Goal: Task Accomplishment & Management: Complete application form

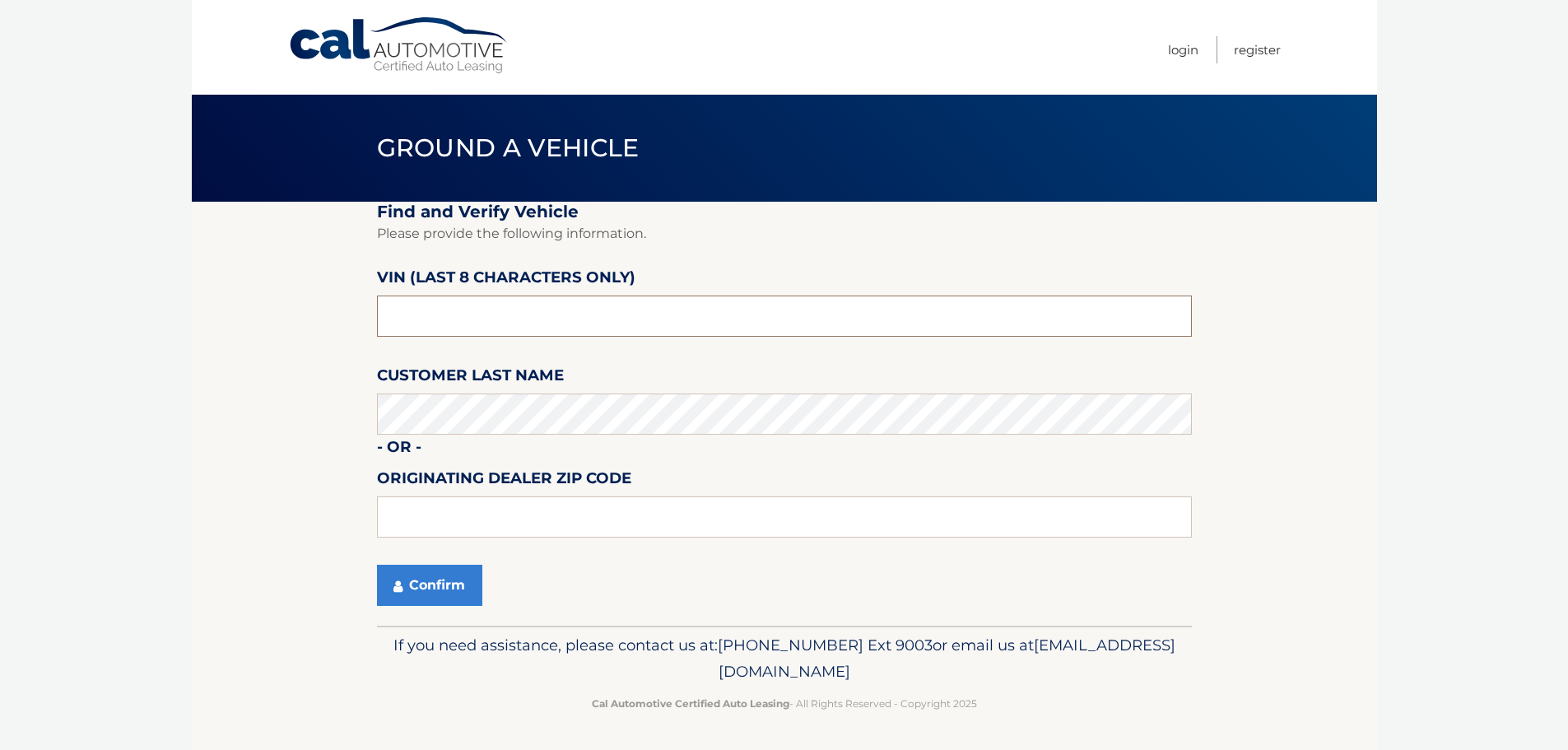
click at [548, 324] on input "text" at bounding box center [784, 316] width 815 height 41
type input "ns222774"
type input "15044"
click at [423, 580] on button "Confirm" at bounding box center [430, 585] width 106 height 41
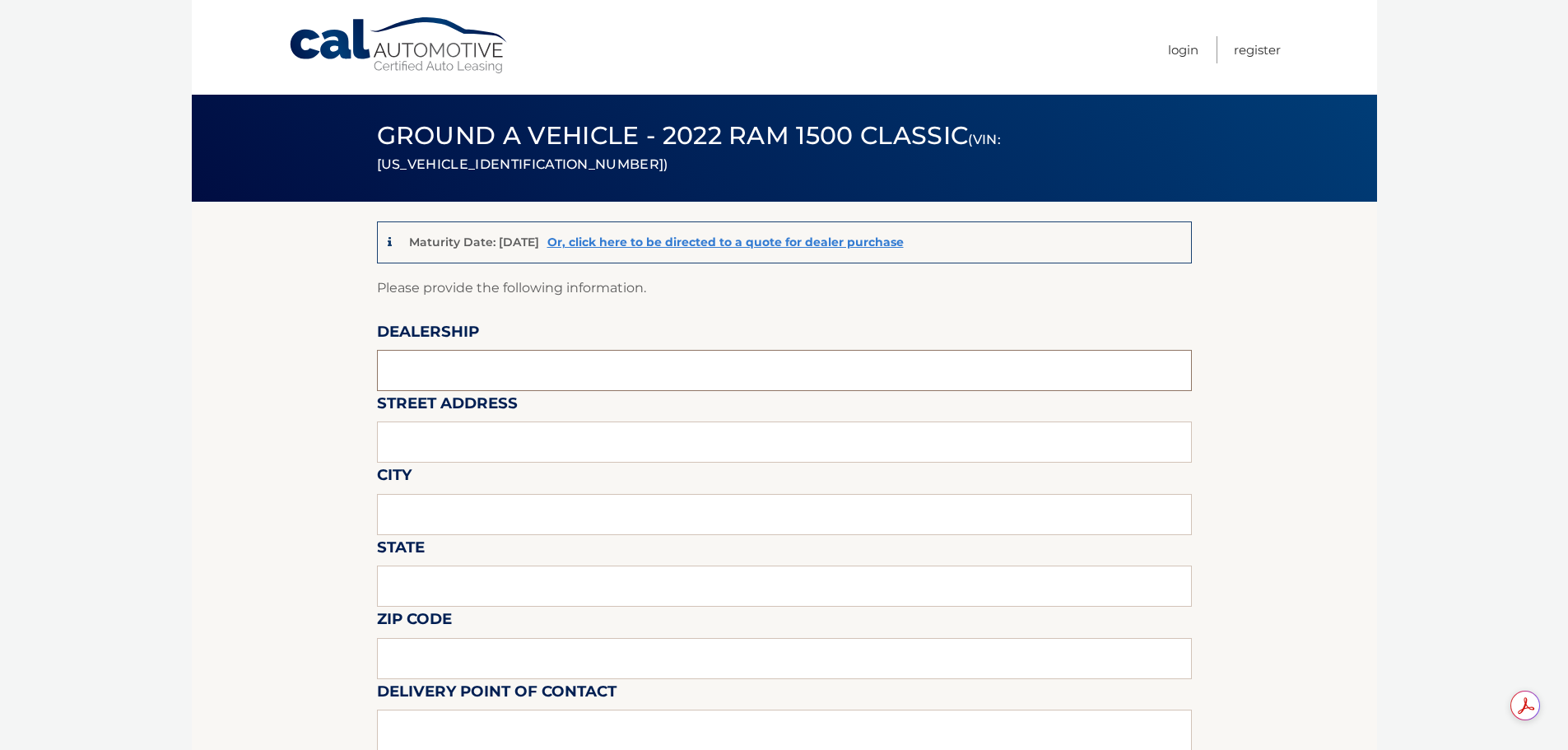
click at [426, 362] on input "text" at bounding box center [784, 370] width 815 height 41
type input "Krebs CDJR"
type input "100 Krebs Drive"
type input "Gibsonia"
type input "PA"
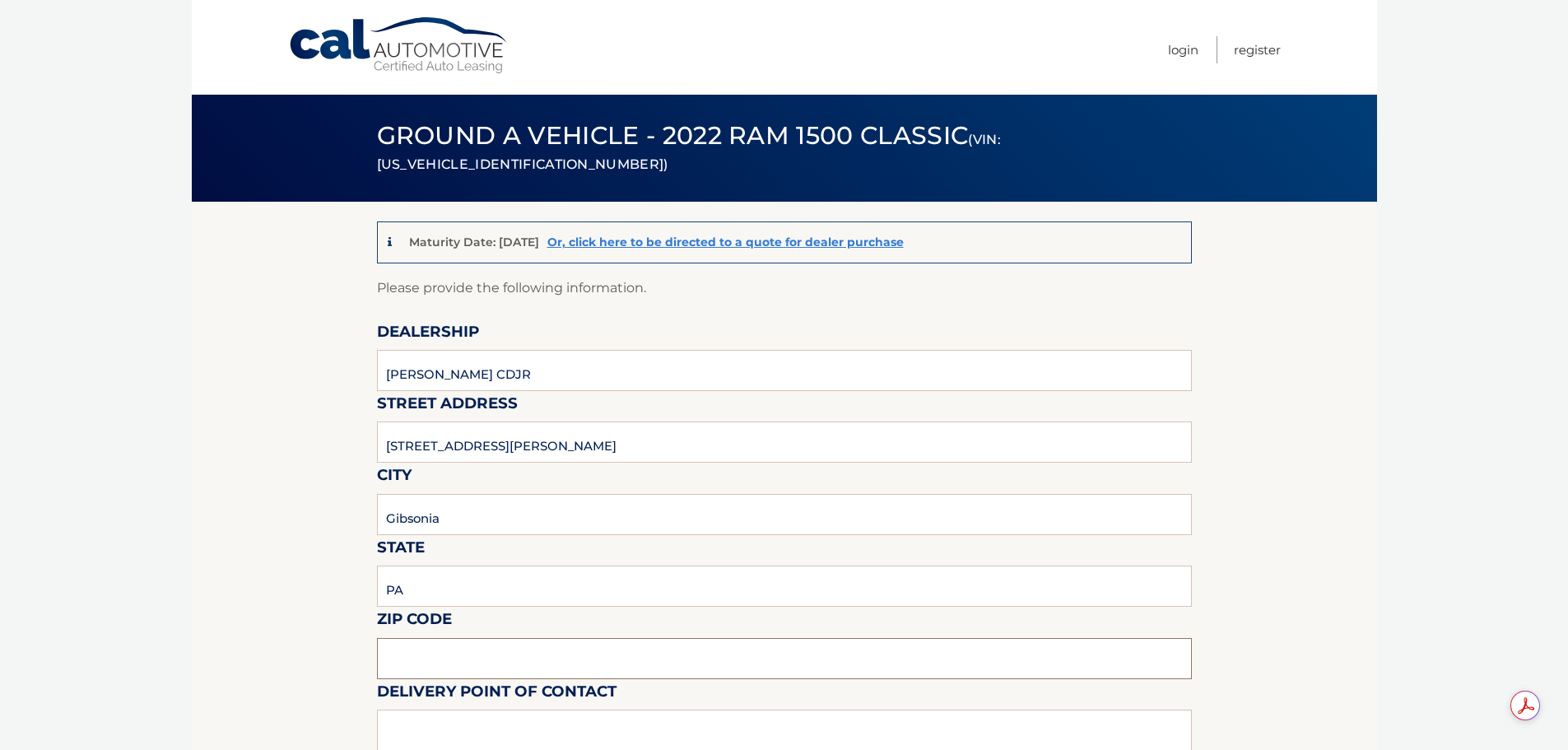
type input "15044"
type input "Brian Boyle"
type input "7244448000"
type input "bboyle@krebscjd.com"
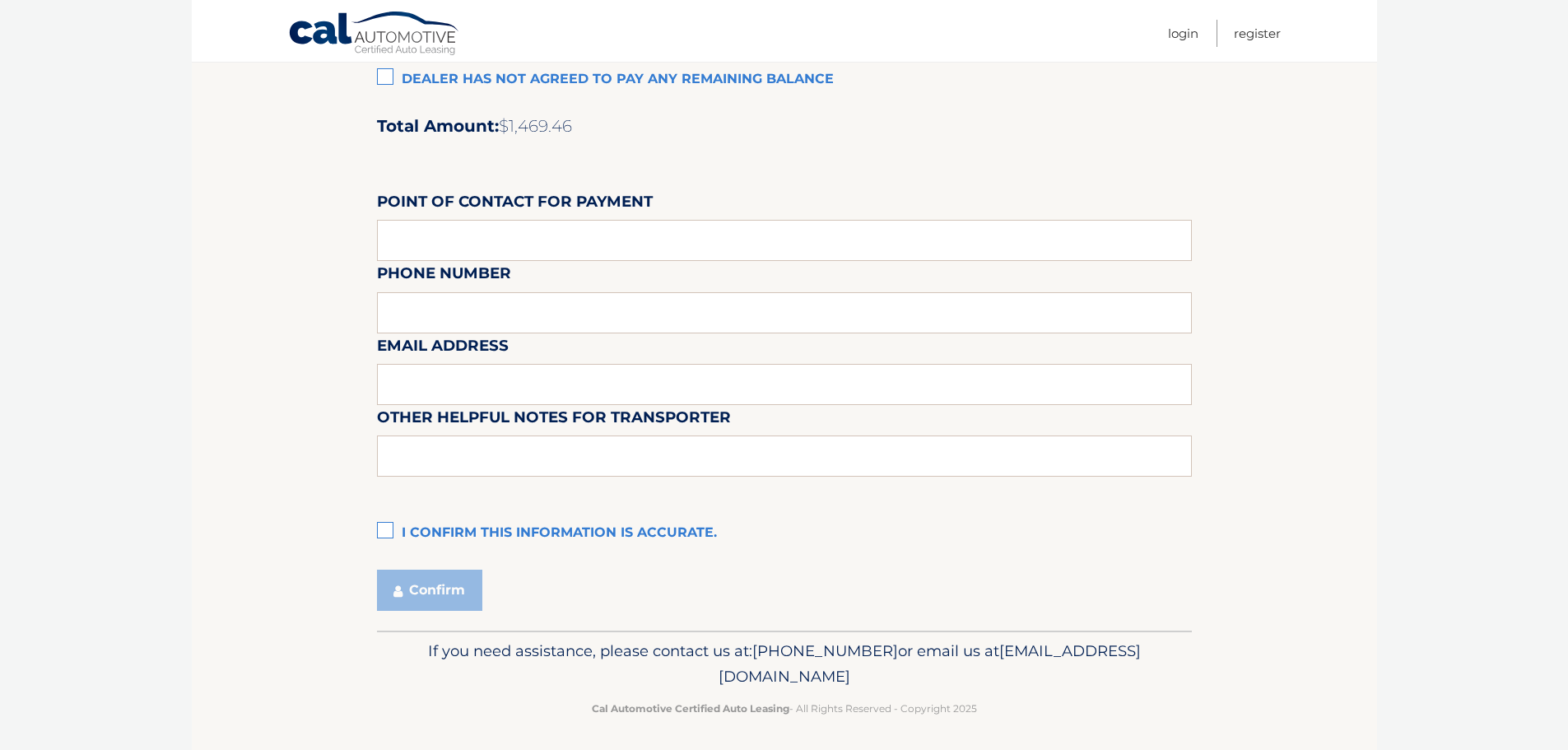
scroll to position [1380, 0]
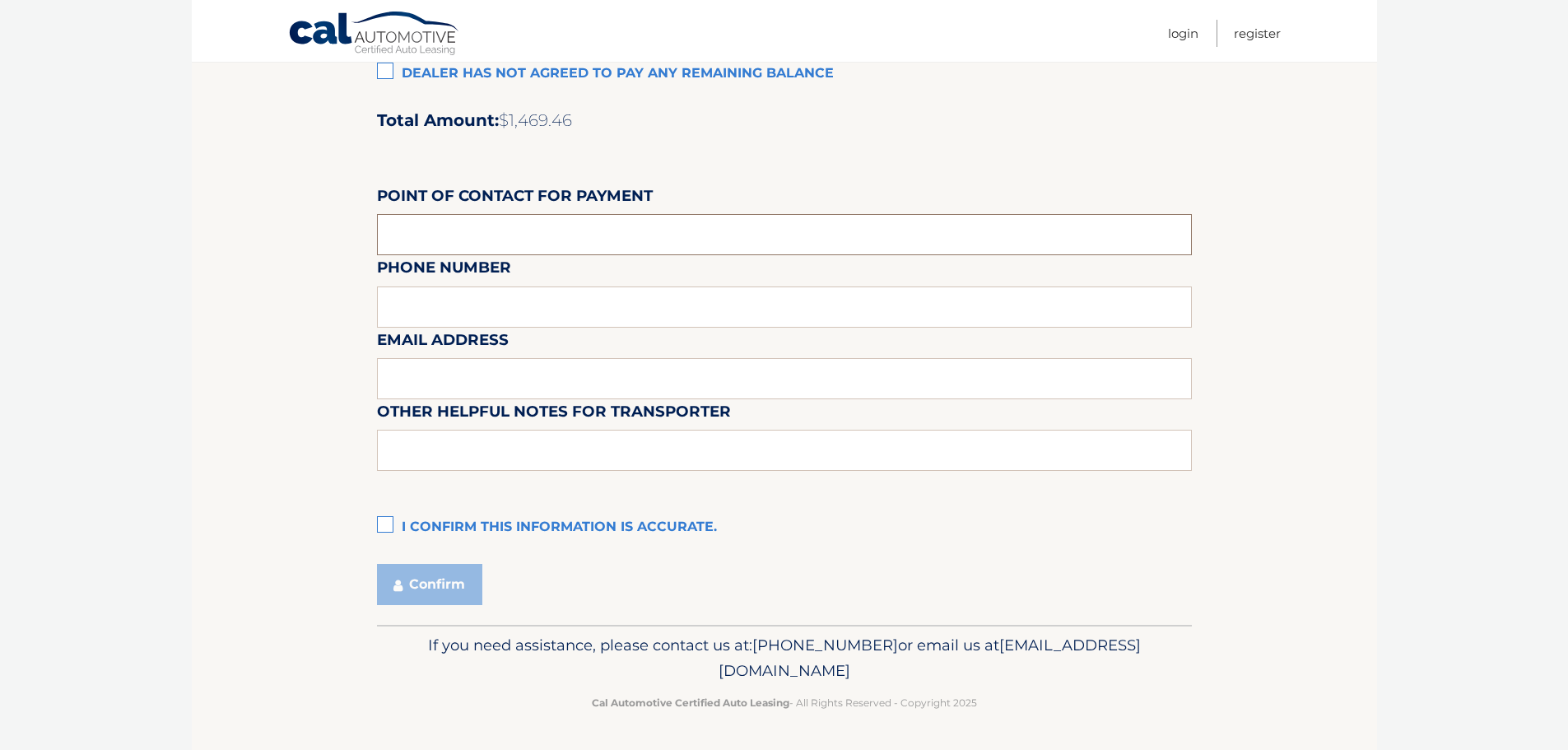
click at [428, 230] on input "text" at bounding box center [784, 234] width 815 height 41
type input "Danette McClellan"
click at [471, 313] on div "Email Address" at bounding box center [784, 290] width 815 height 71
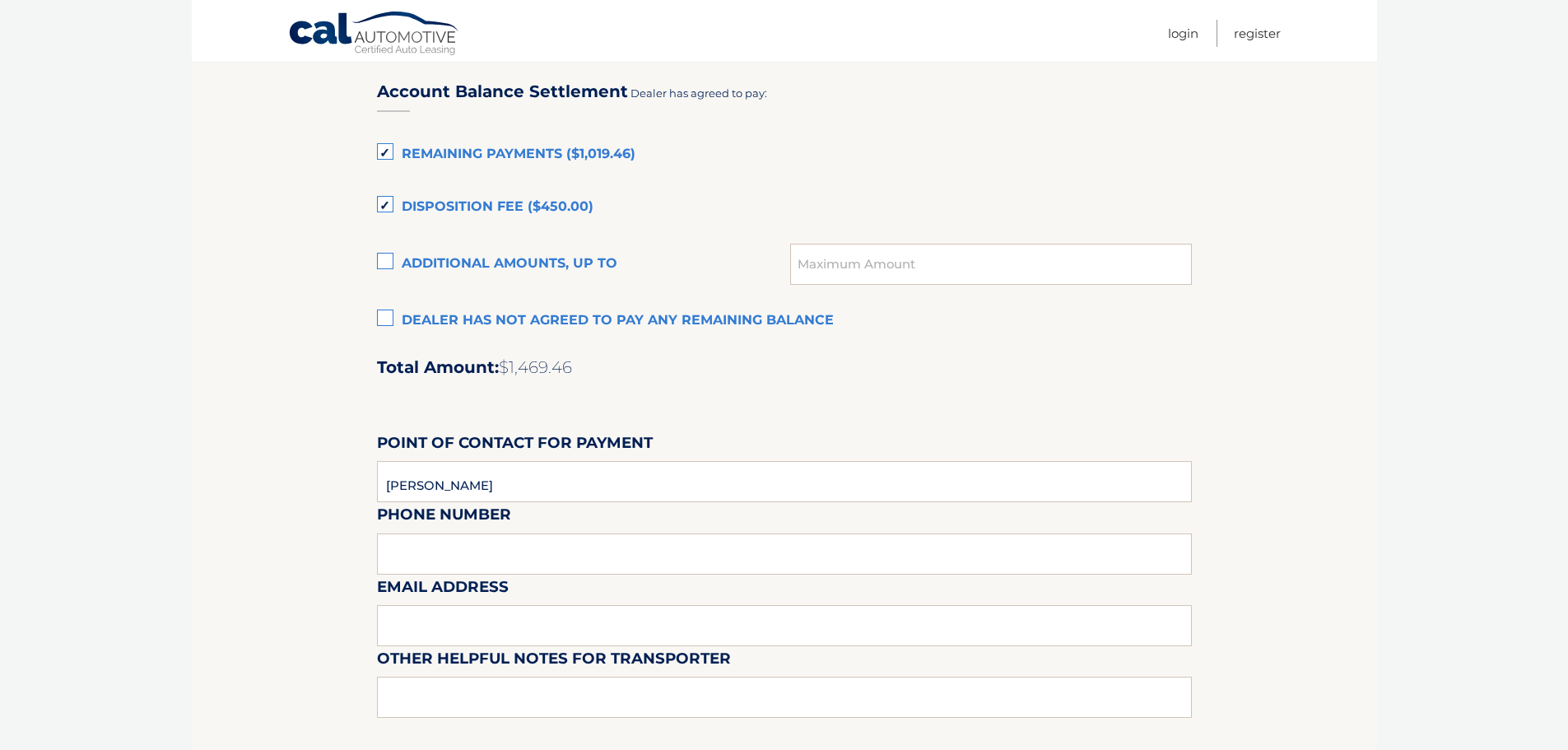
scroll to position [1297, 0]
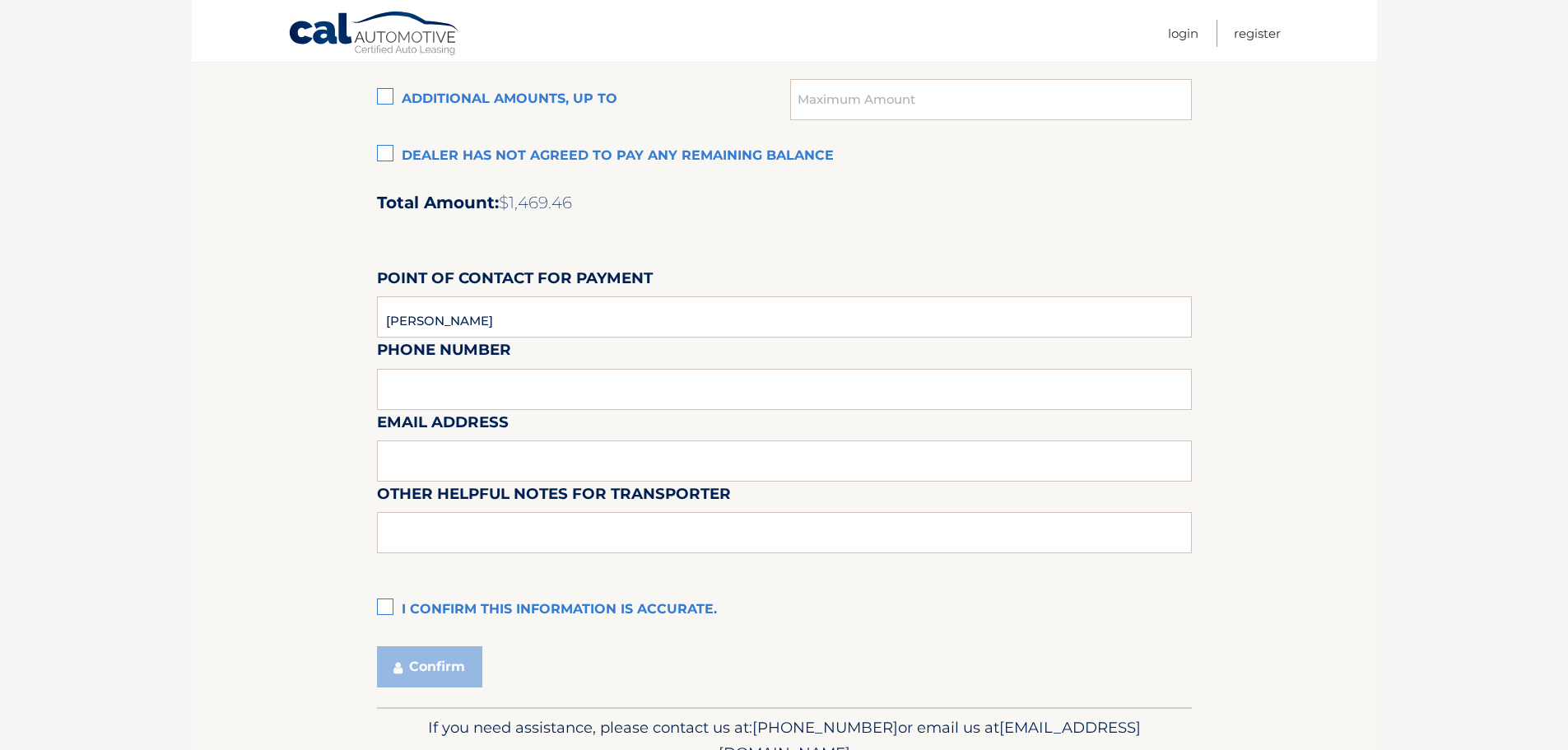
click at [450, 375] on div "Email Address" at bounding box center [784, 372] width 815 height 71
click at [516, 397] on div "Email Address" at bounding box center [784, 372] width 815 height 71
click at [474, 458] on input "text" at bounding box center [784, 460] width 815 height 41
click at [425, 394] on div "Email Address bboyle@krebscjd.com" at bounding box center [784, 372] width 815 height 71
click at [425, 388] on div "Email Address bboyle@krebscjd.com" at bounding box center [784, 372] width 815 height 71
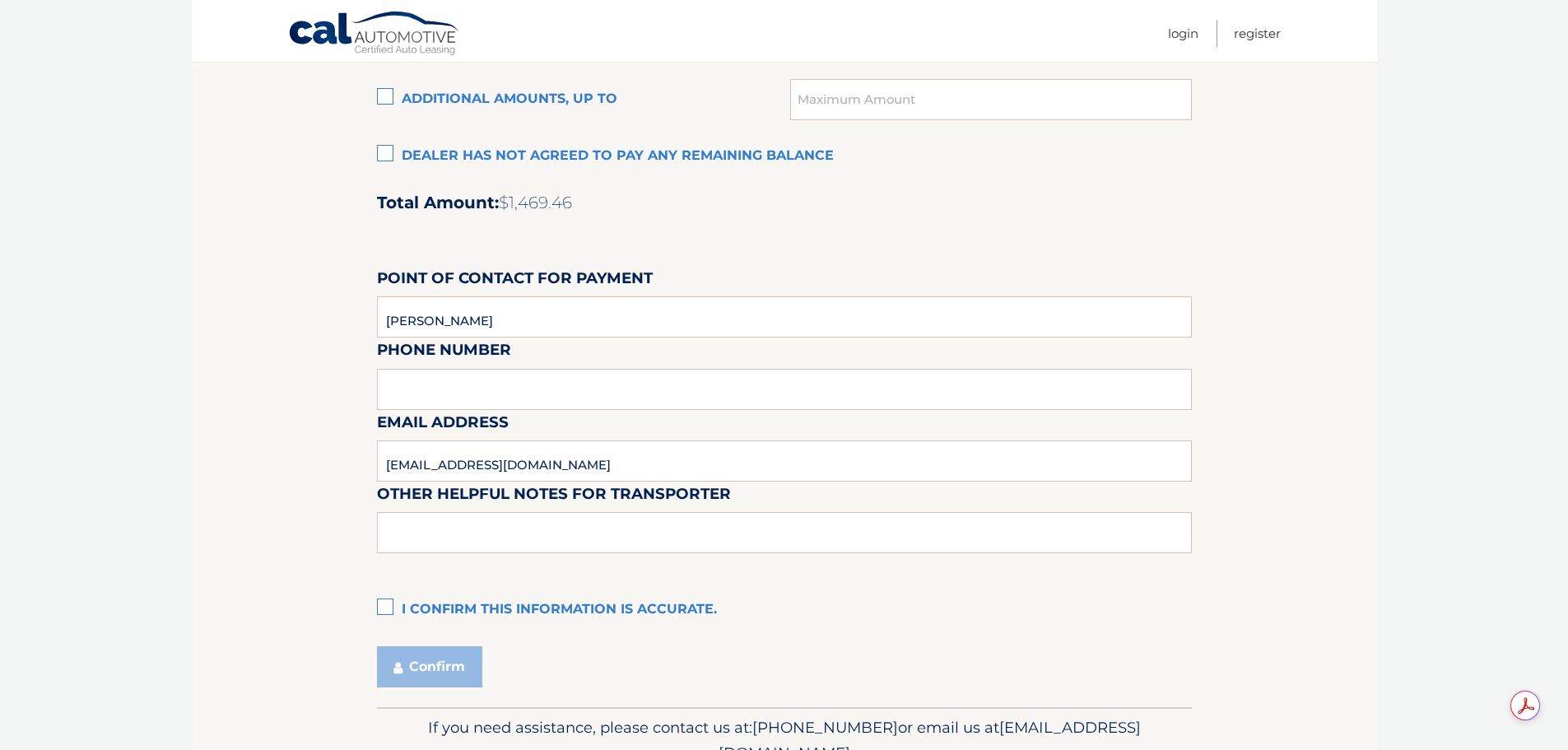
click at [388, 603] on label "I confirm this information is accurate." at bounding box center [784, 610] width 815 height 33
click at [0, 0] on input "I confirm this information is accurate." at bounding box center [0, 0] width 0 height 0
drag, startPoint x: 513, startPoint y: 463, endPoint x: 148, endPoint y: 456, distance: 365.1
type input "danette@krebscjd.com"
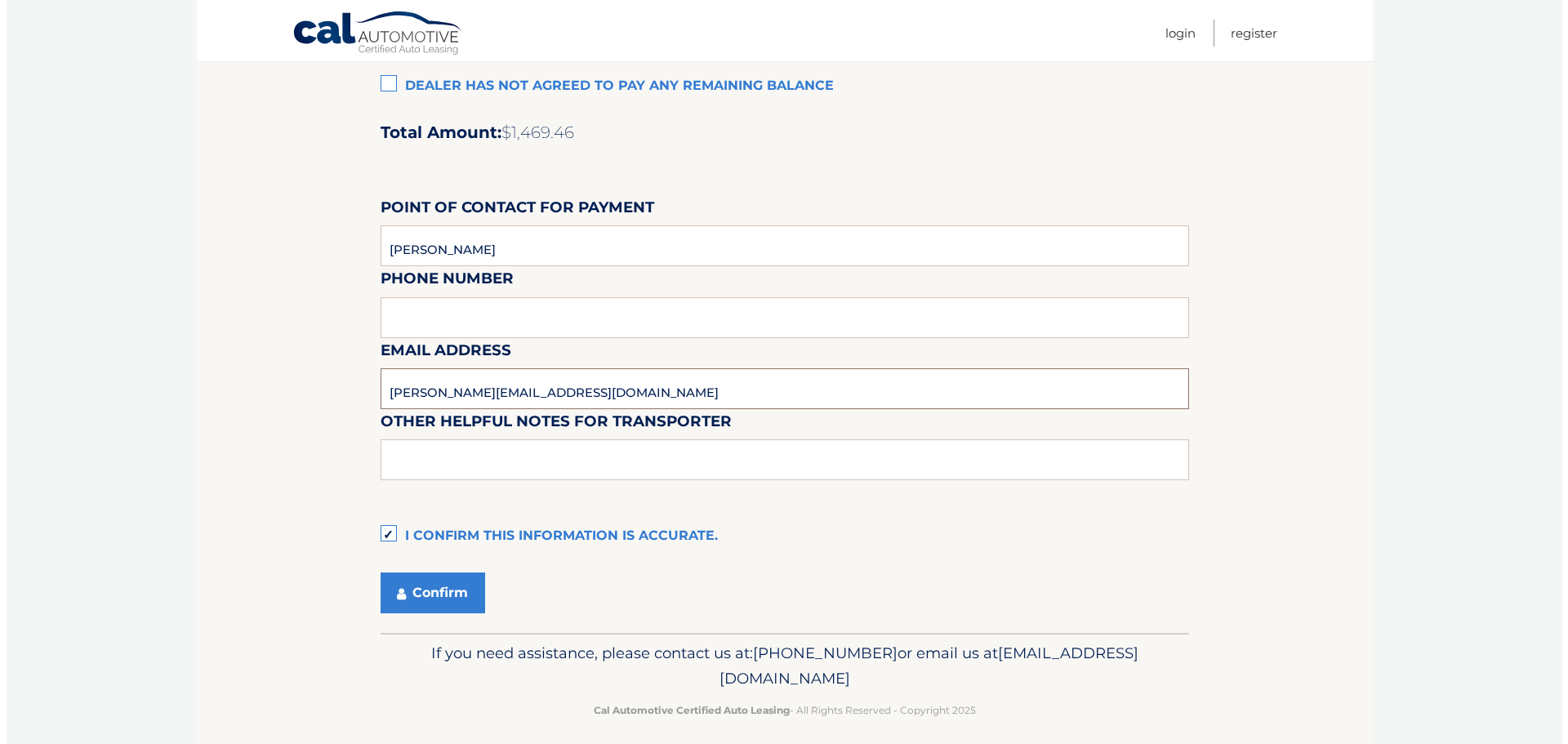
scroll to position [1369, 0]
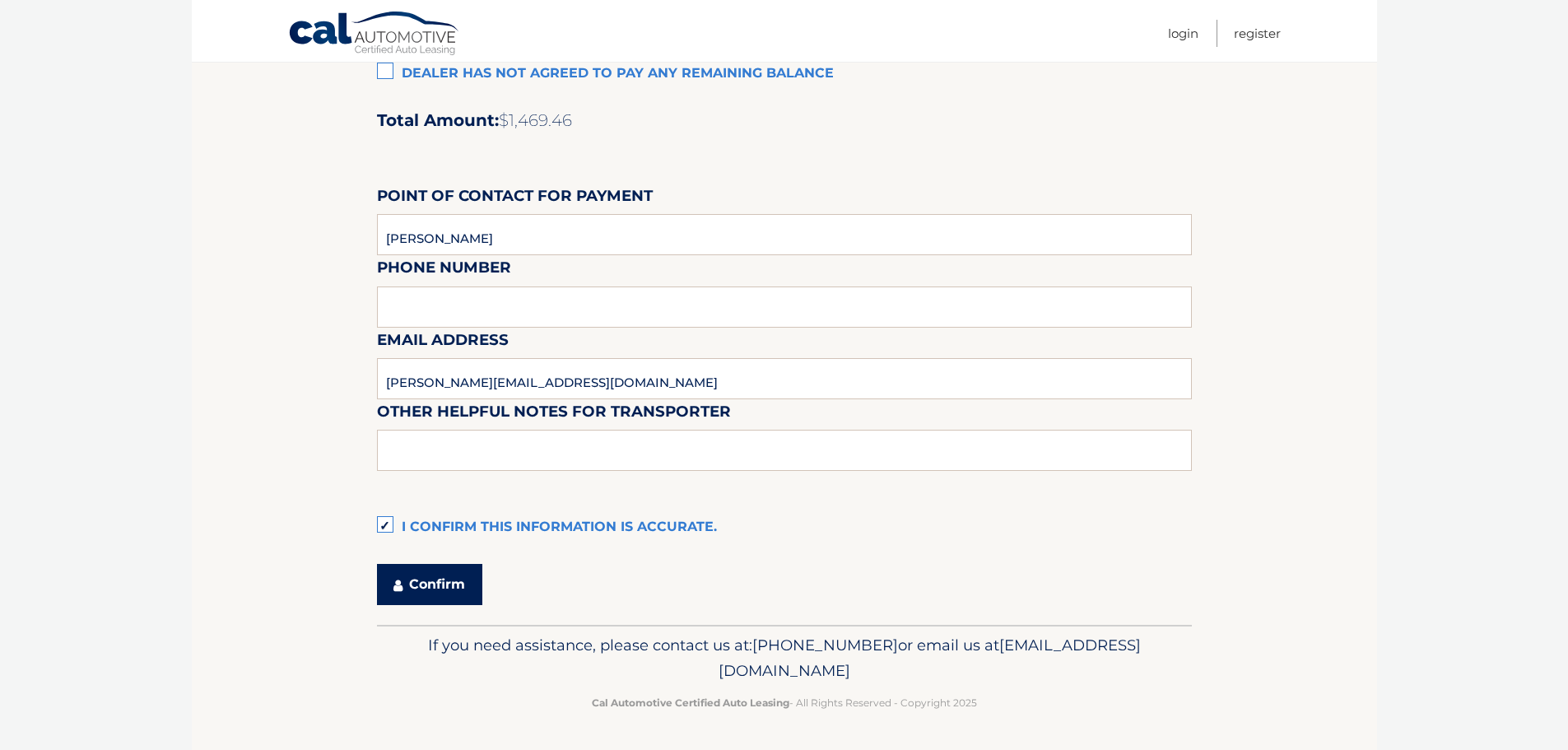
click at [441, 585] on button "Confirm" at bounding box center [430, 584] width 106 height 41
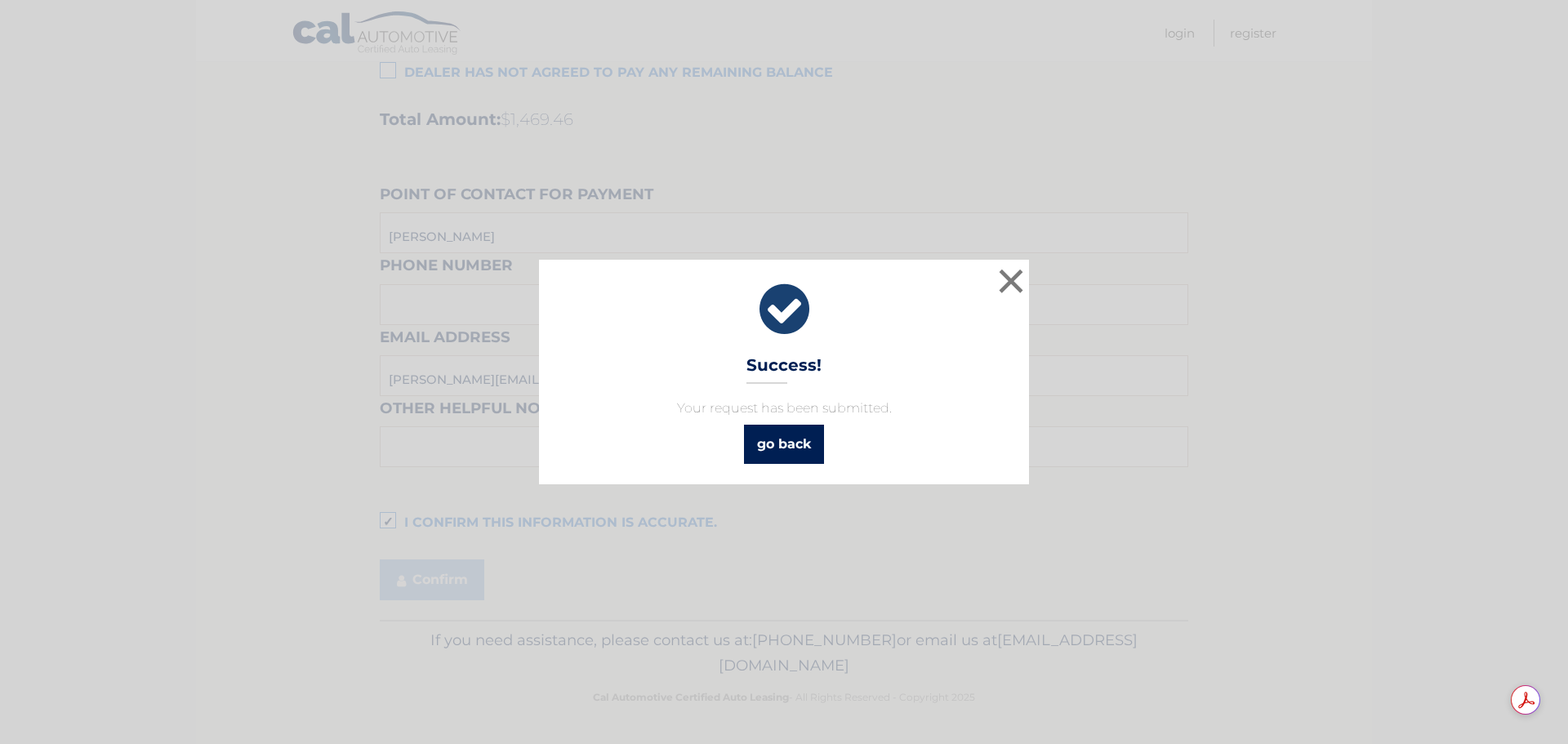
click at [792, 447] on link "go back" at bounding box center [784, 444] width 80 height 39
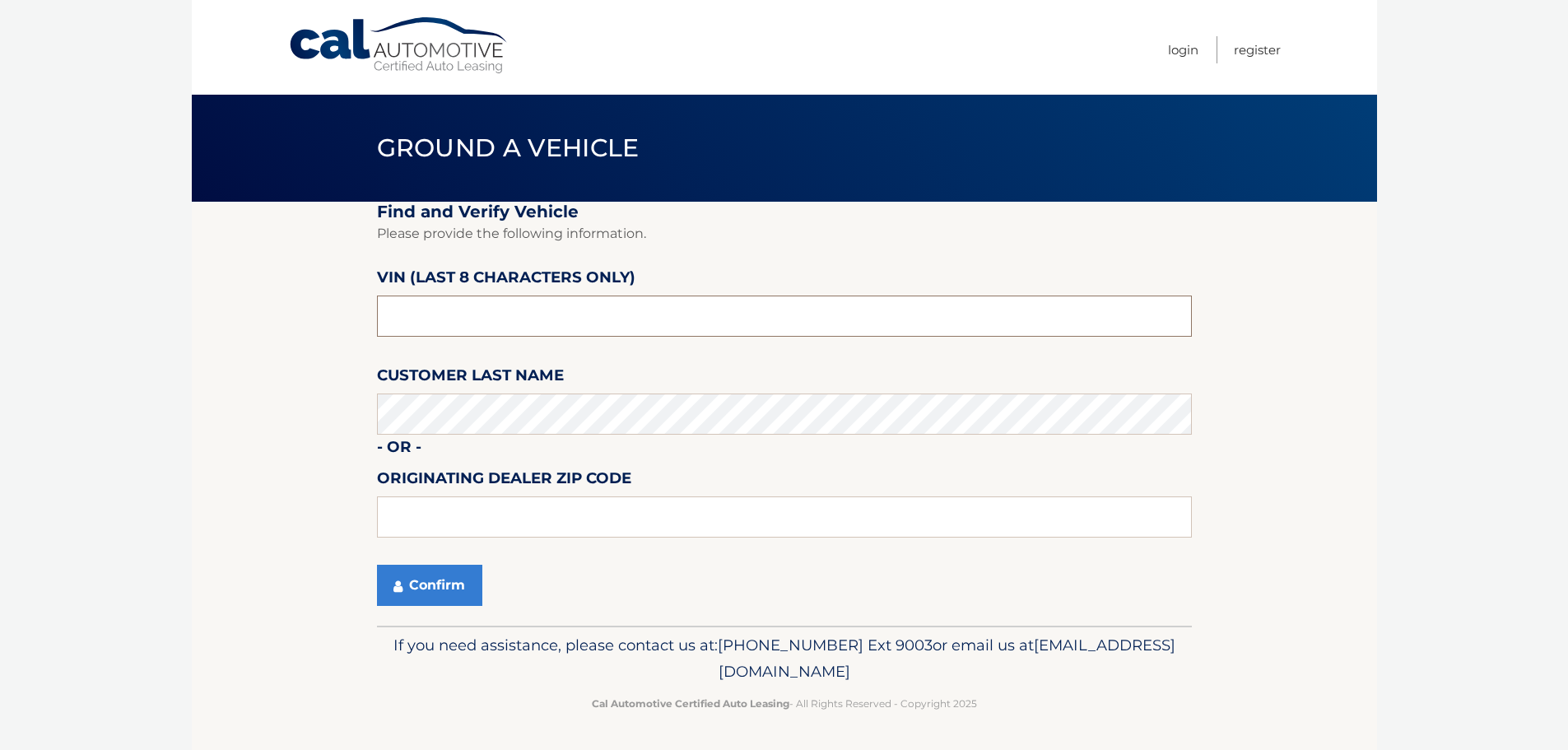
click at [508, 320] on input "text" at bounding box center [784, 316] width 815 height 41
type input "nt191424"
type input "15044"
click at [434, 588] on button "Confirm" at bounding box center [430, 585] width 106 height 41
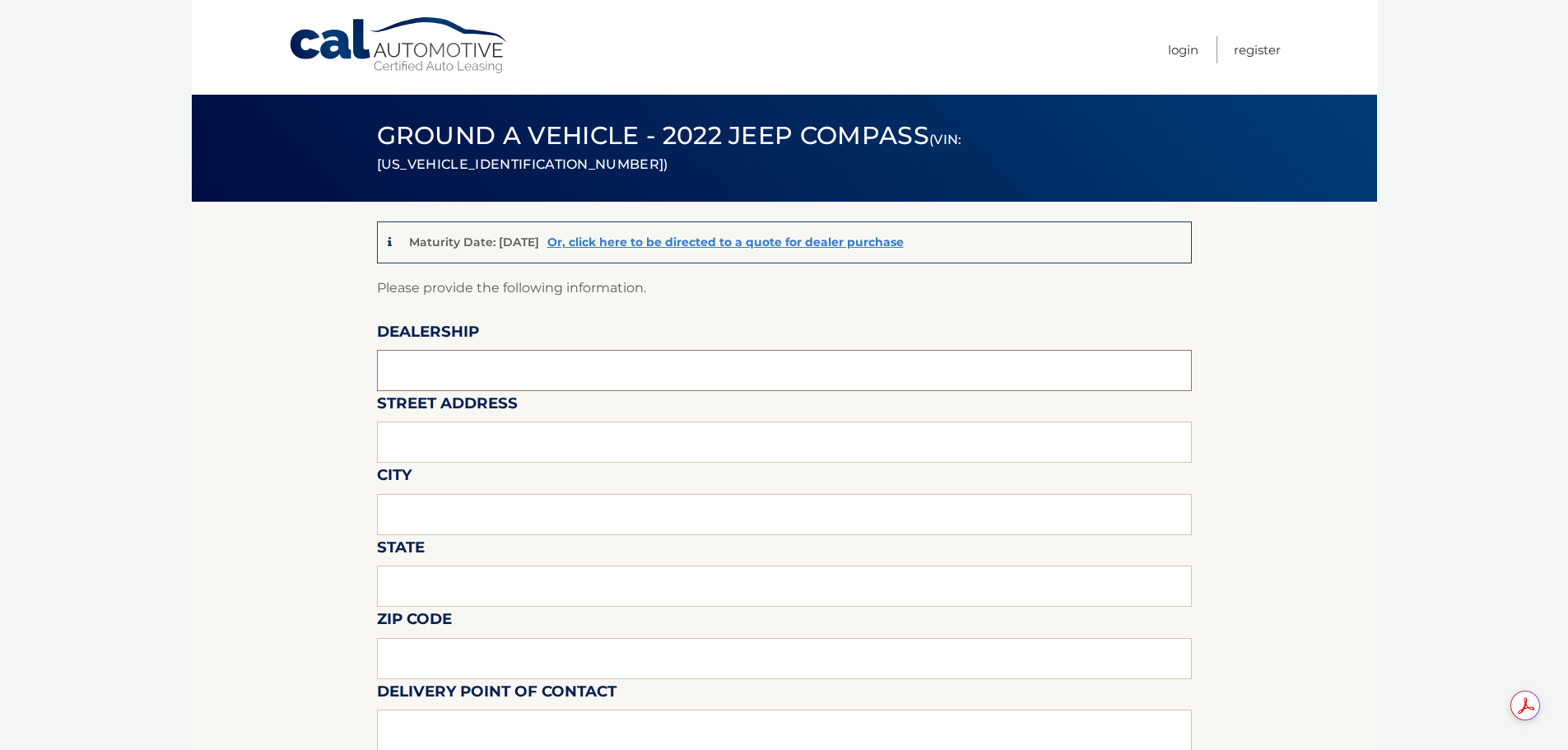
click at [508, 370] on input "text" at bounding box center [784, 370] width 815 height 41
type input "Krebs CDJR"
type input "[STREET_ADDRESS][PERSON_NAME]"
type input "Gibsonia"
type input "PA"
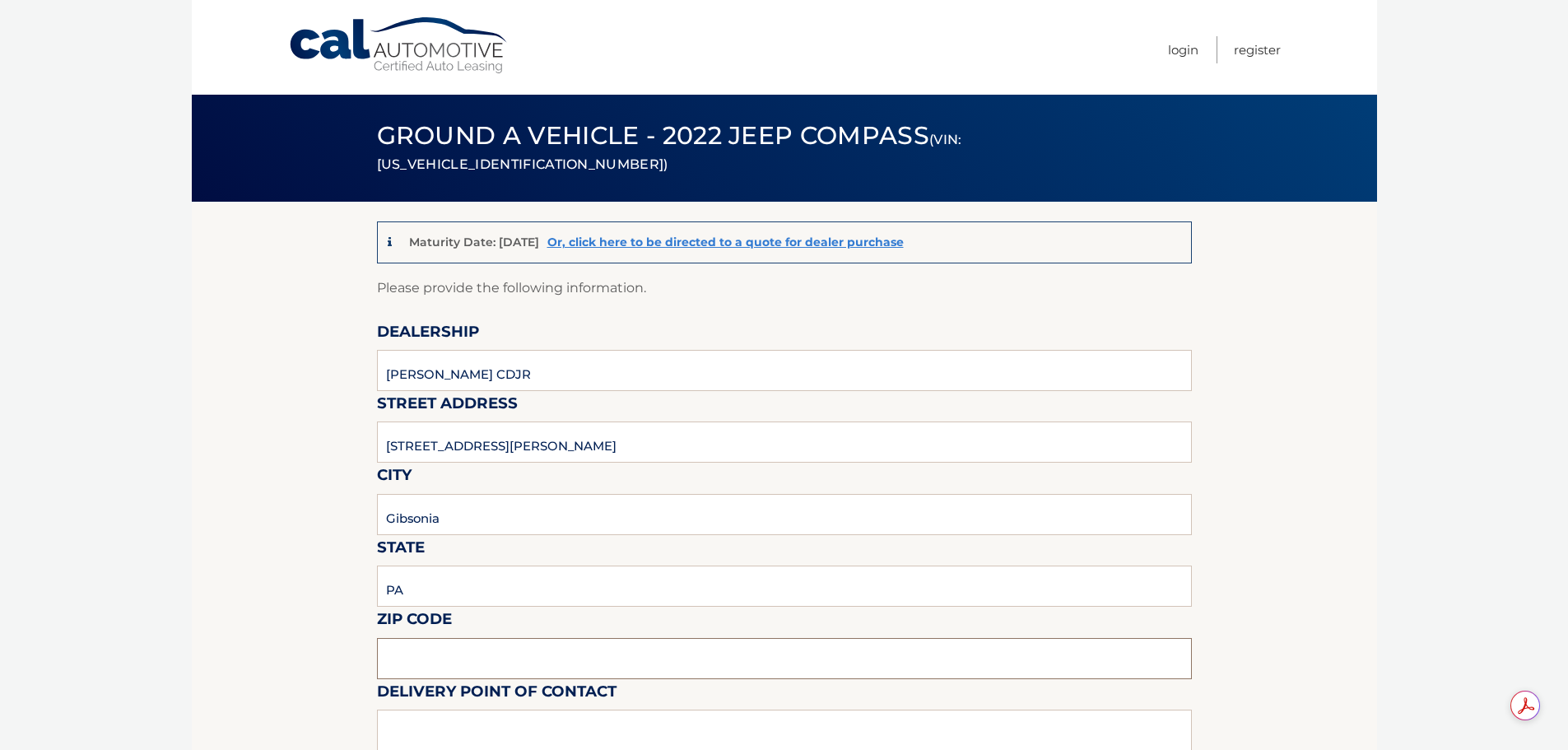
type input "15044"
type input "Brian Boyle"
type input "7244448000"
type input "bboyle@krebscjd.com"
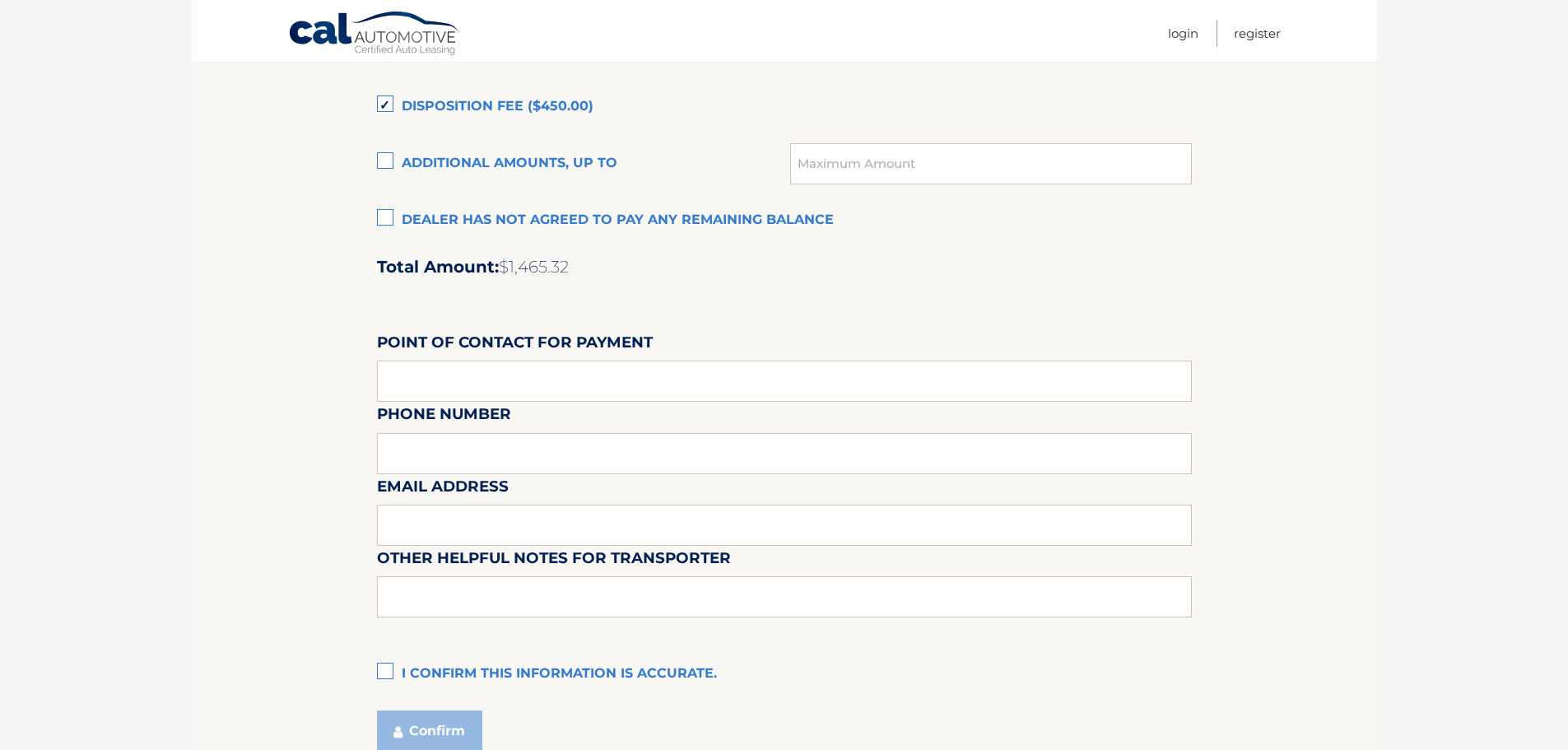
scroll to position [1234, 0]
click at [423, 383] on input "text" at bounding box center [784, 380] width 815 height 41
type input "Danette McClellan"
click at [459, 450] on div "Email Address" at bounding box center [784, 436] width 815 height 71
click at [459, 510] on input "text" at bounding box center [784, 524] width 815 height 41
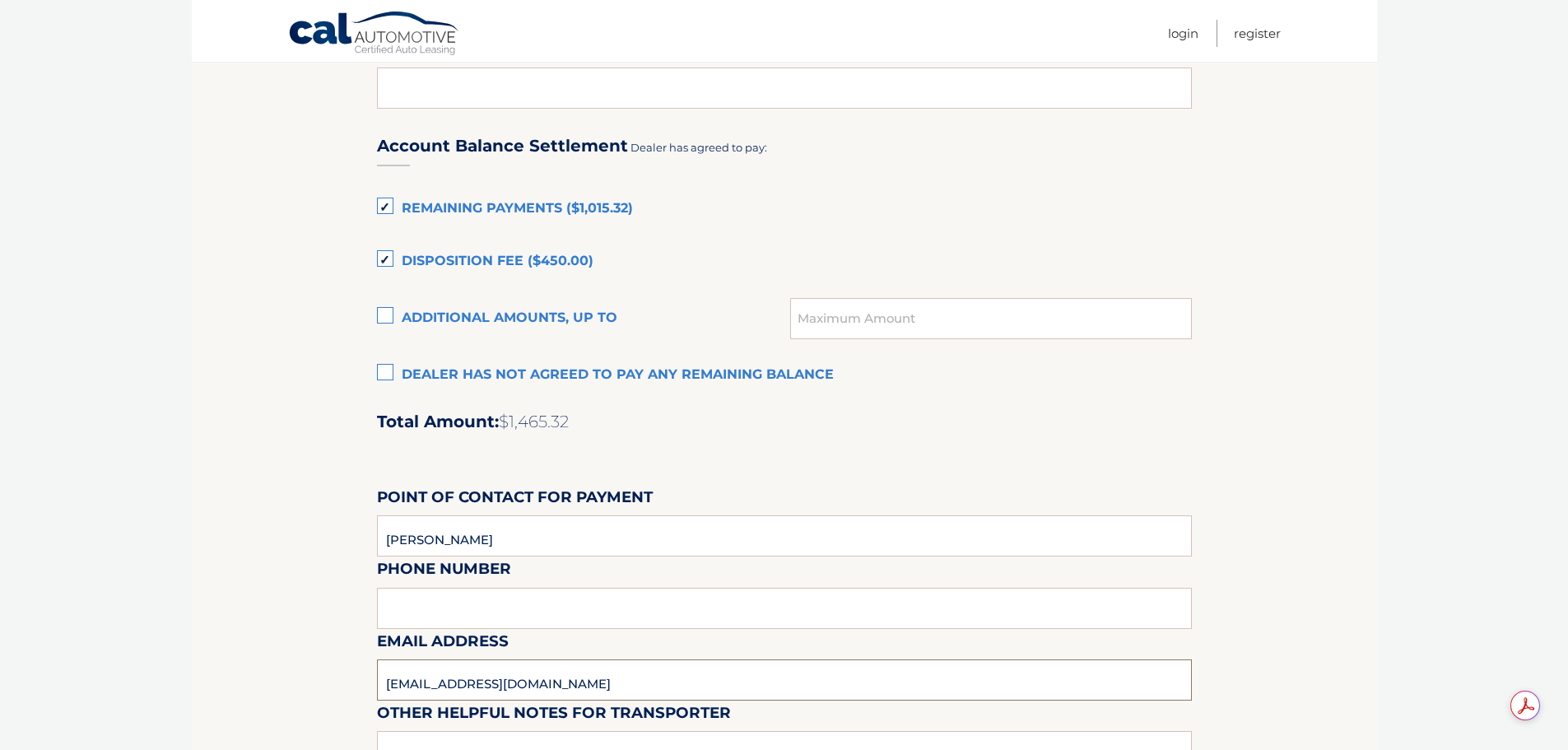
scroll to position [1297, 0]
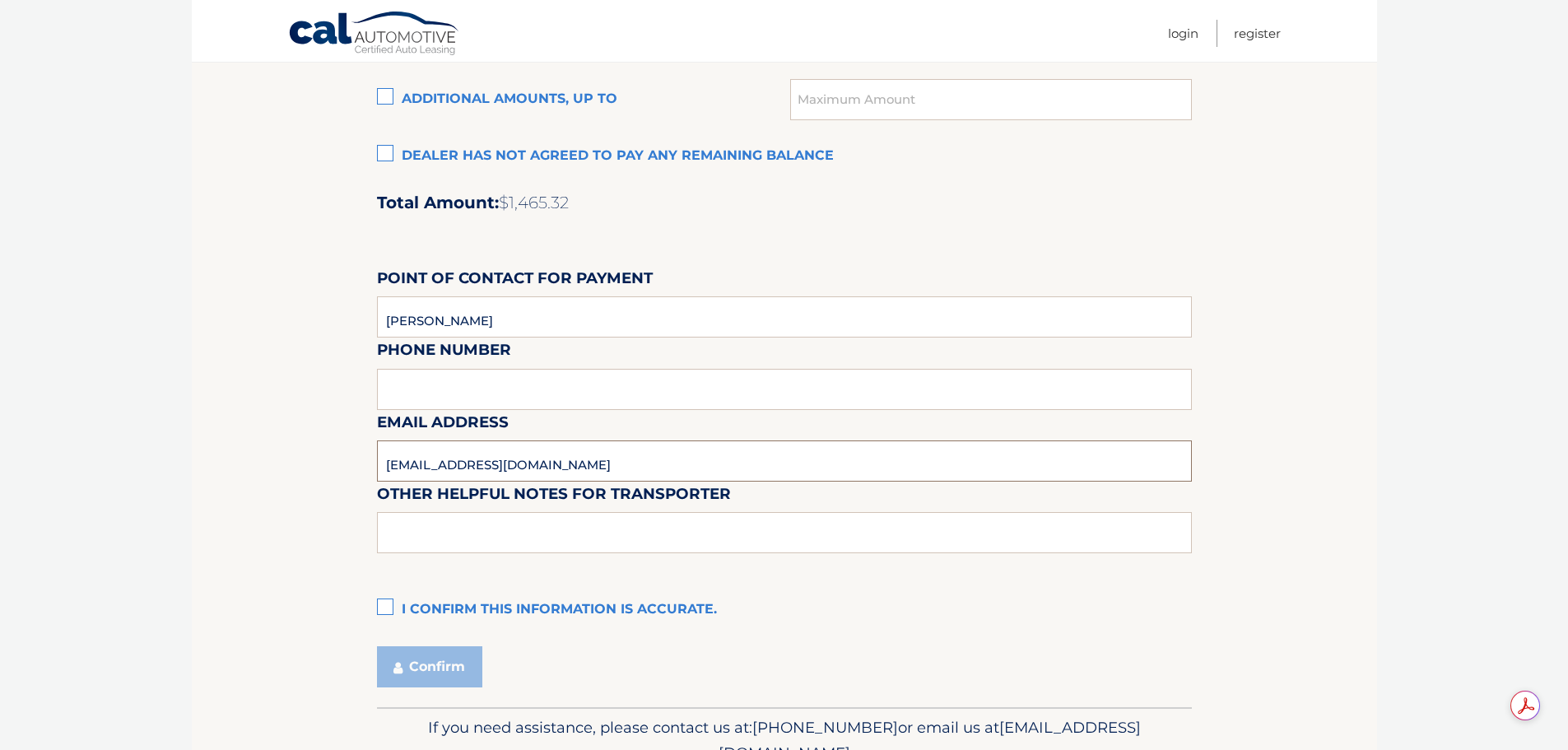
drag, startPoint x: 538, startPoint y: 457, endPoint x: 166, endPoint y: 463, distance: 372.0
type input "danette@krebscjd.com"
click at [387, 612] on label "I confirm this information is accurate." at bounding box center [784, 610] width 815 height 33
click at [0, 0] on input "I confirm this information is accurate." at bounding box center [0, 0] width 0 height 0
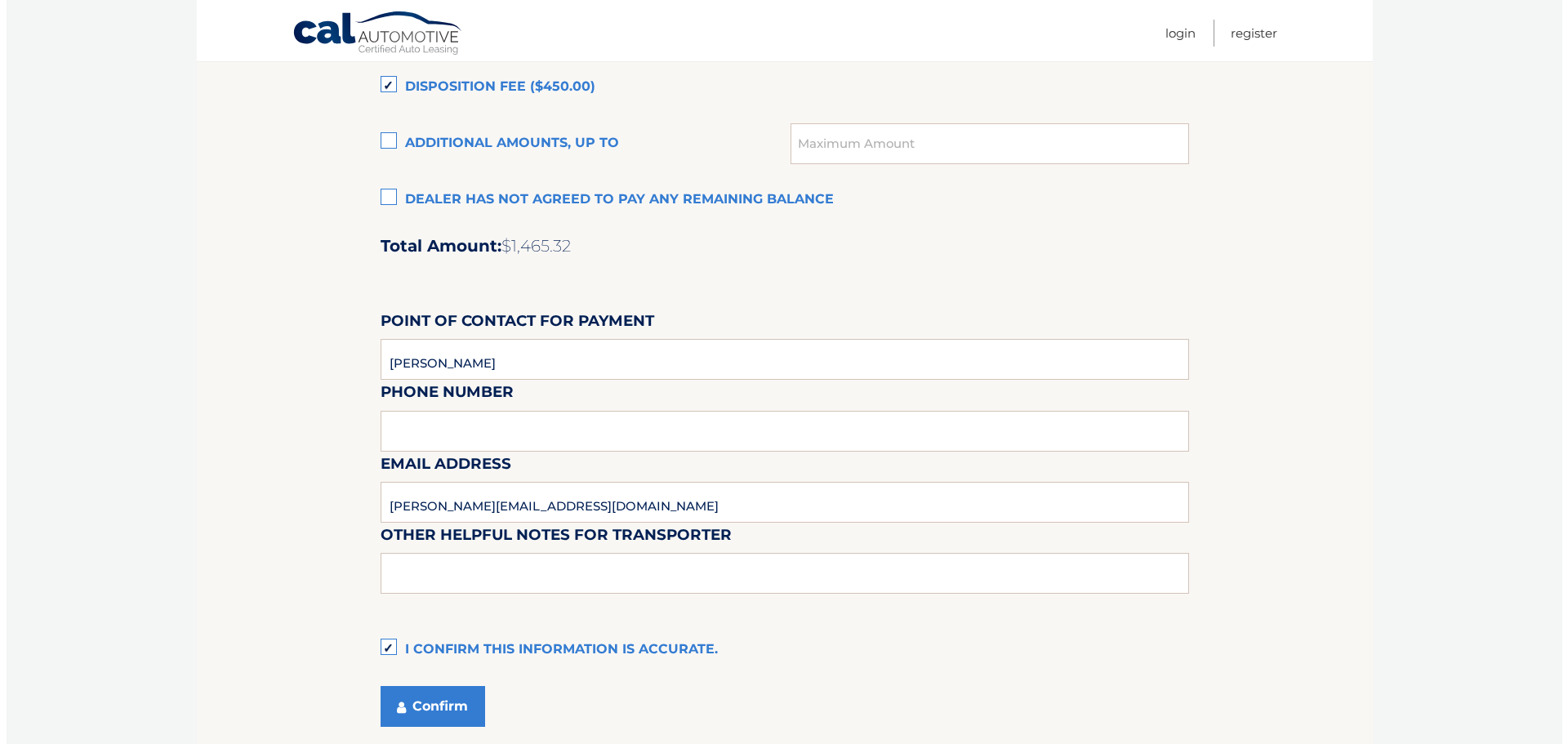
scroll to position [1369, 0]
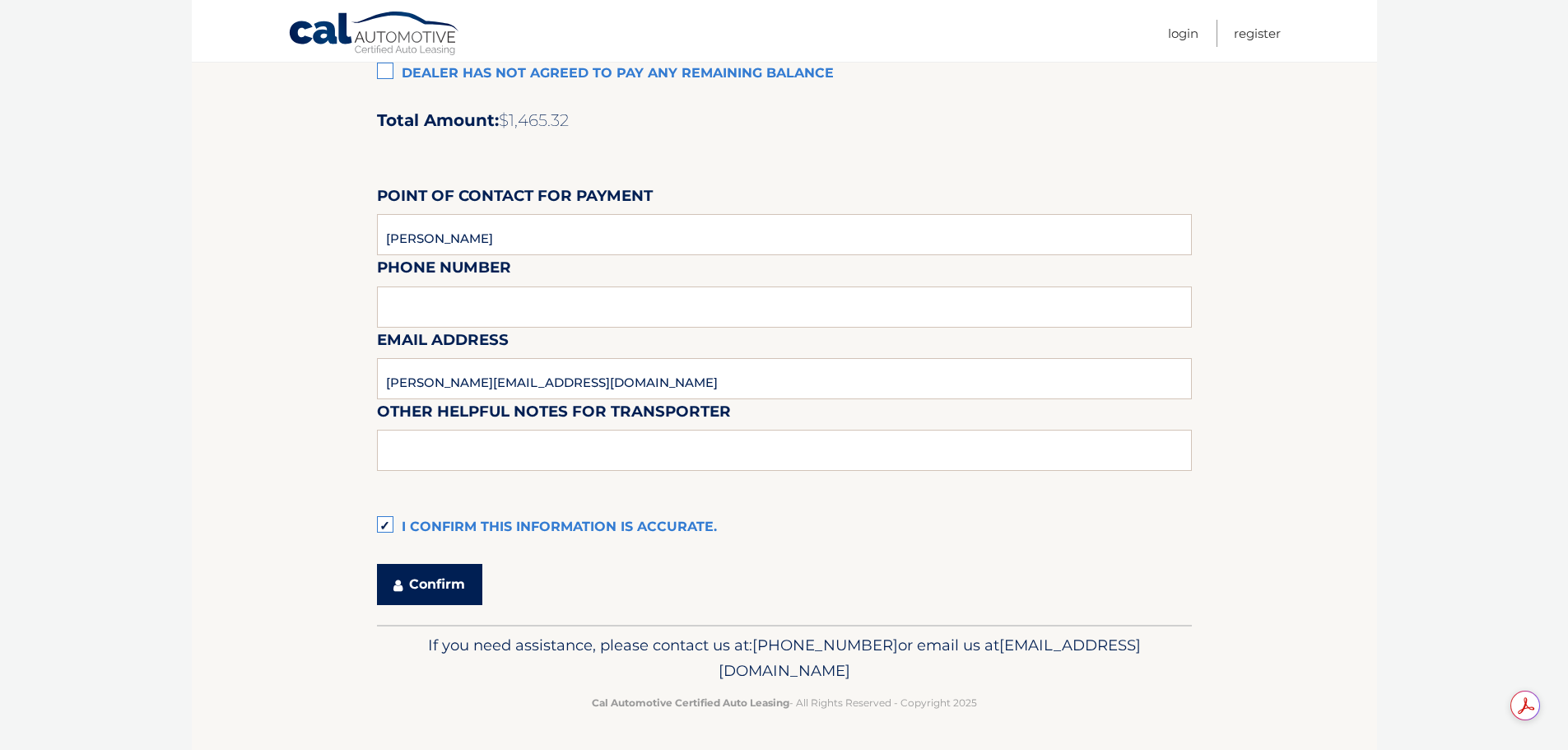
click at [442, 587] on button "Confirm" at bounding box center [430, 584] width 106 height 41
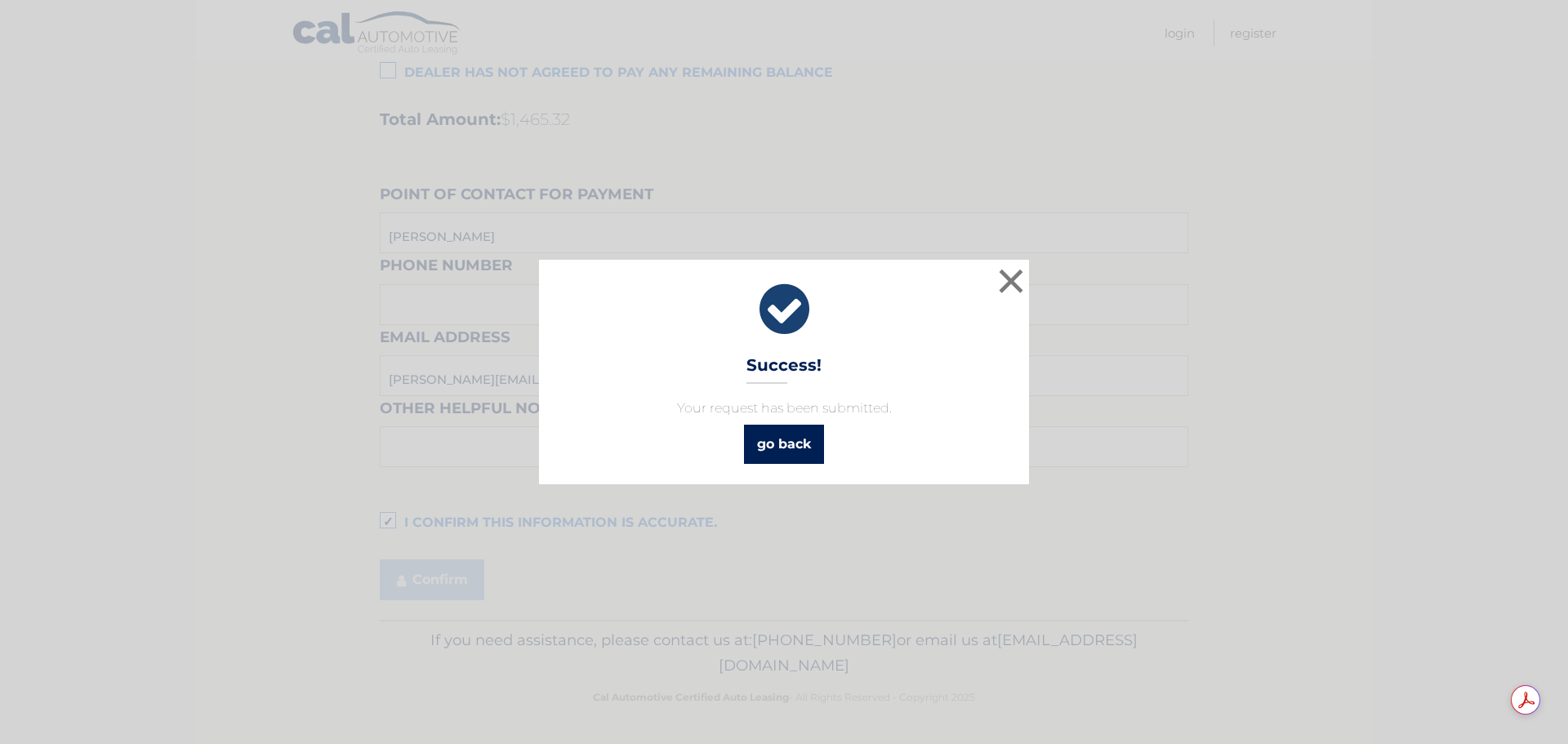
click at [789, 444] on link "go back" at bounding box center [784, 444] width 80 height 39
